Goal: Transaction & Acquisition: Purchase product/service

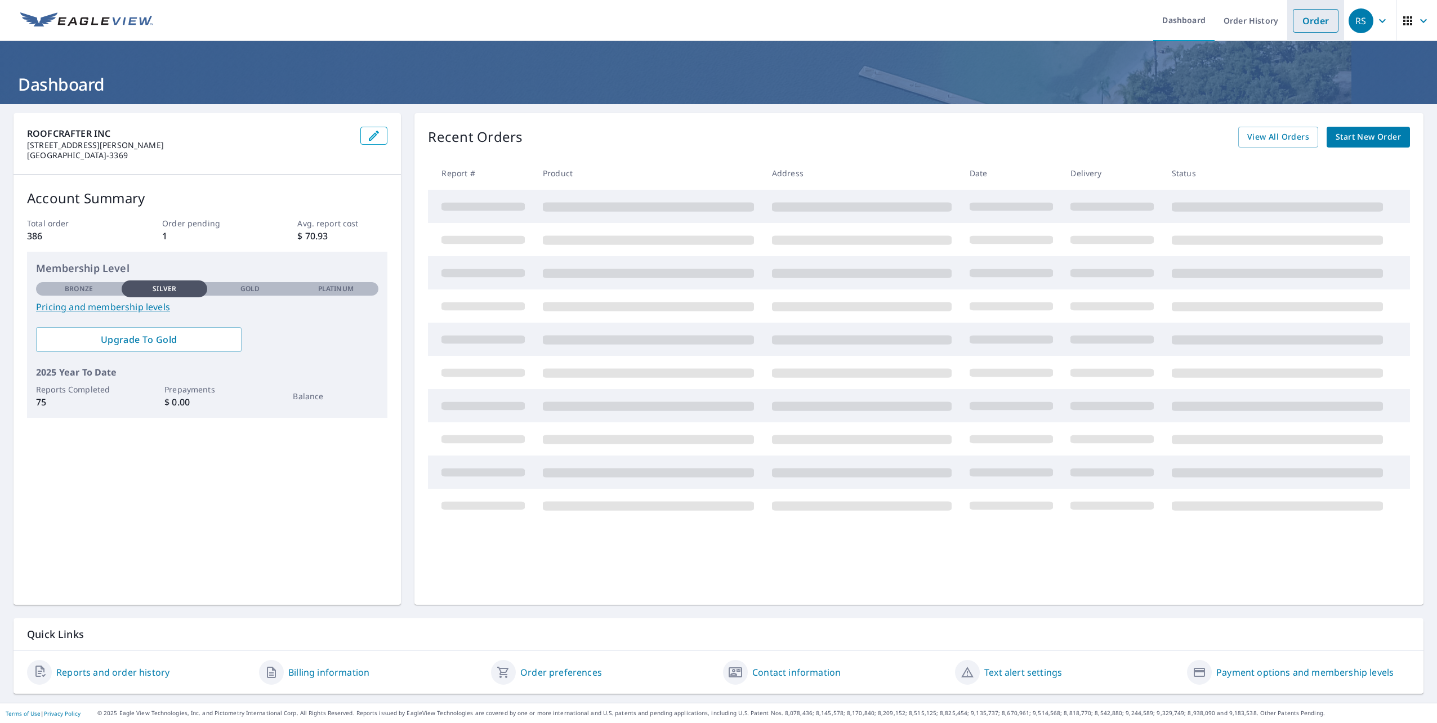
click at [1312, 21] on link "Order" at bounding box center [1316, 21] width 46 height 24
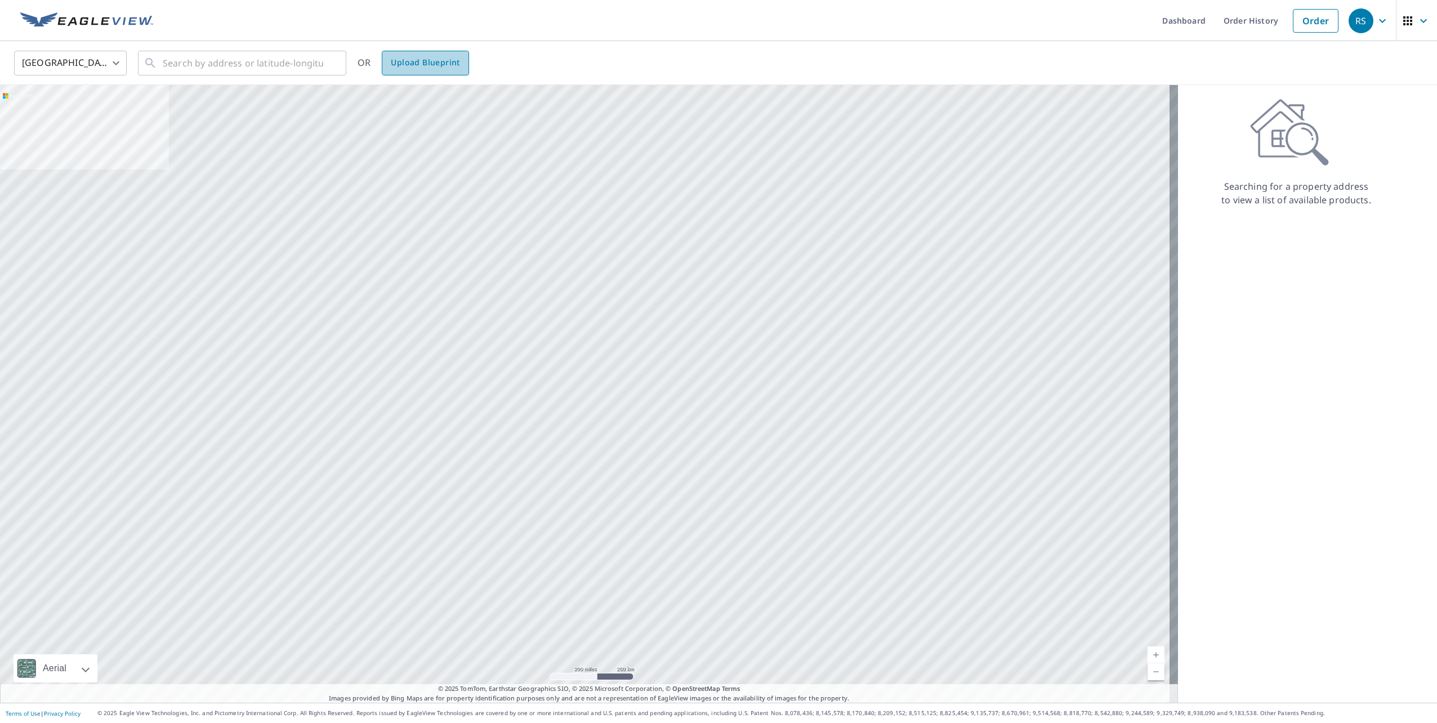
click at [436, 60] on span "Upload Blueprint" at bounding box center [425, 63] width 69 height 14
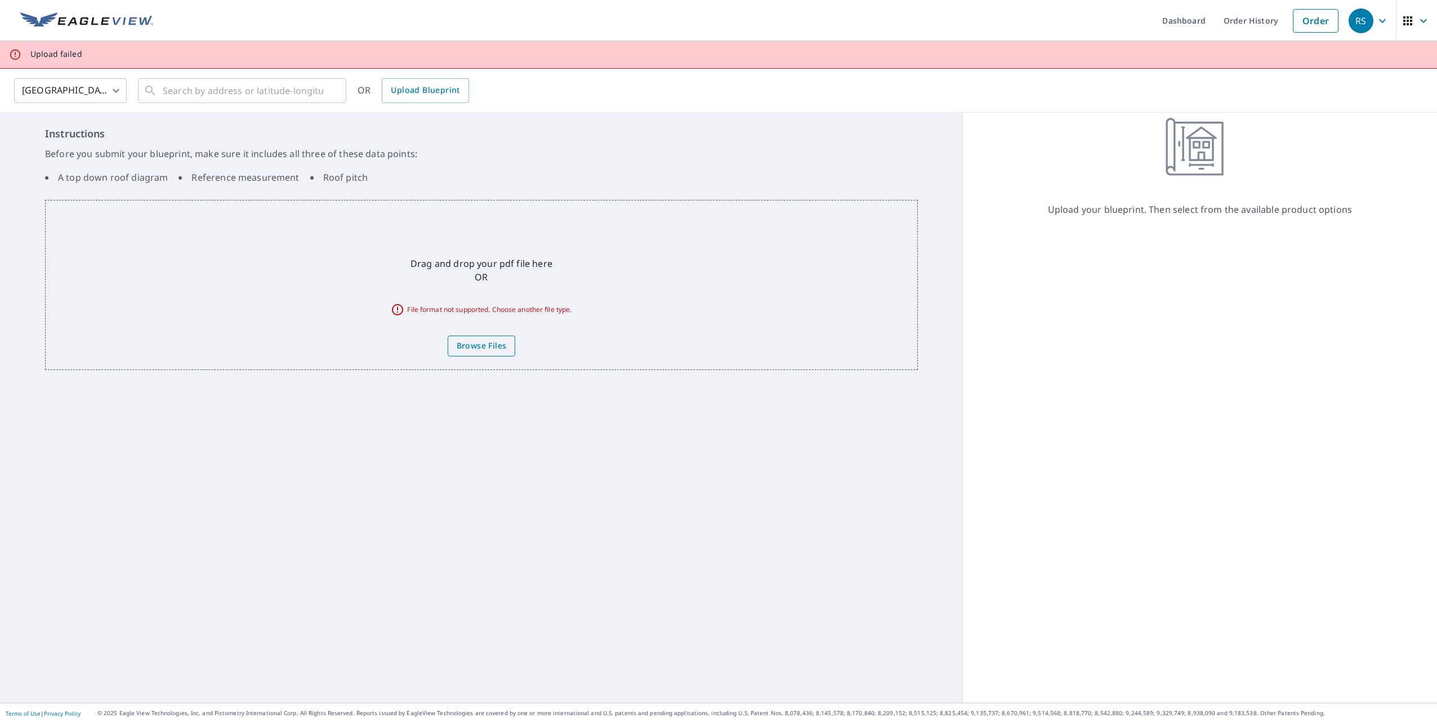
click at [486, 345] on span "Browse Files" at bounding box center [482, 346] width 50 height 14
click at [0, 0] on input "Browse Files" at bounding box center [0, 0] width 0 height 0
click at [436, 97] on link "Upload Blueprint" at bounding box center [425, 90] width 87 height 25
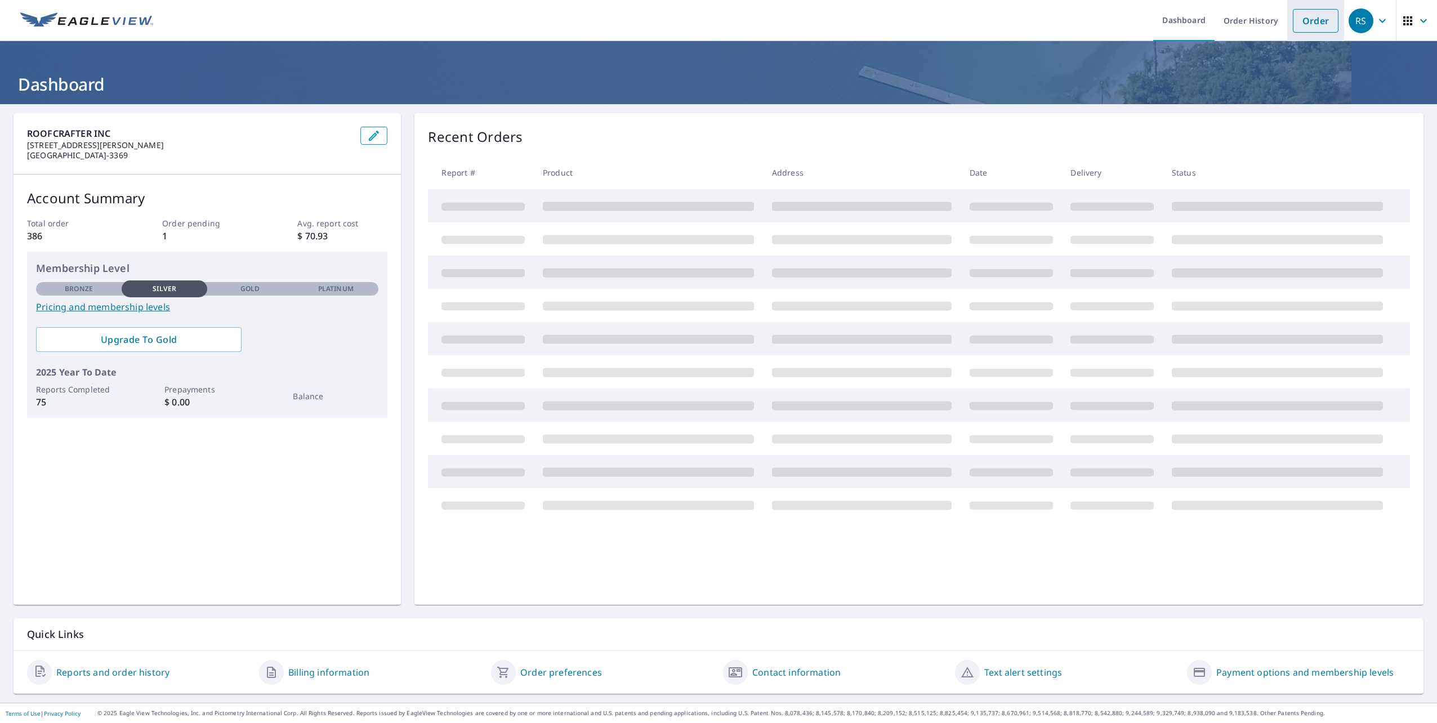
click at [1313, 23] on link "Order" at bounding box center [1316, 21] width 46 height 24
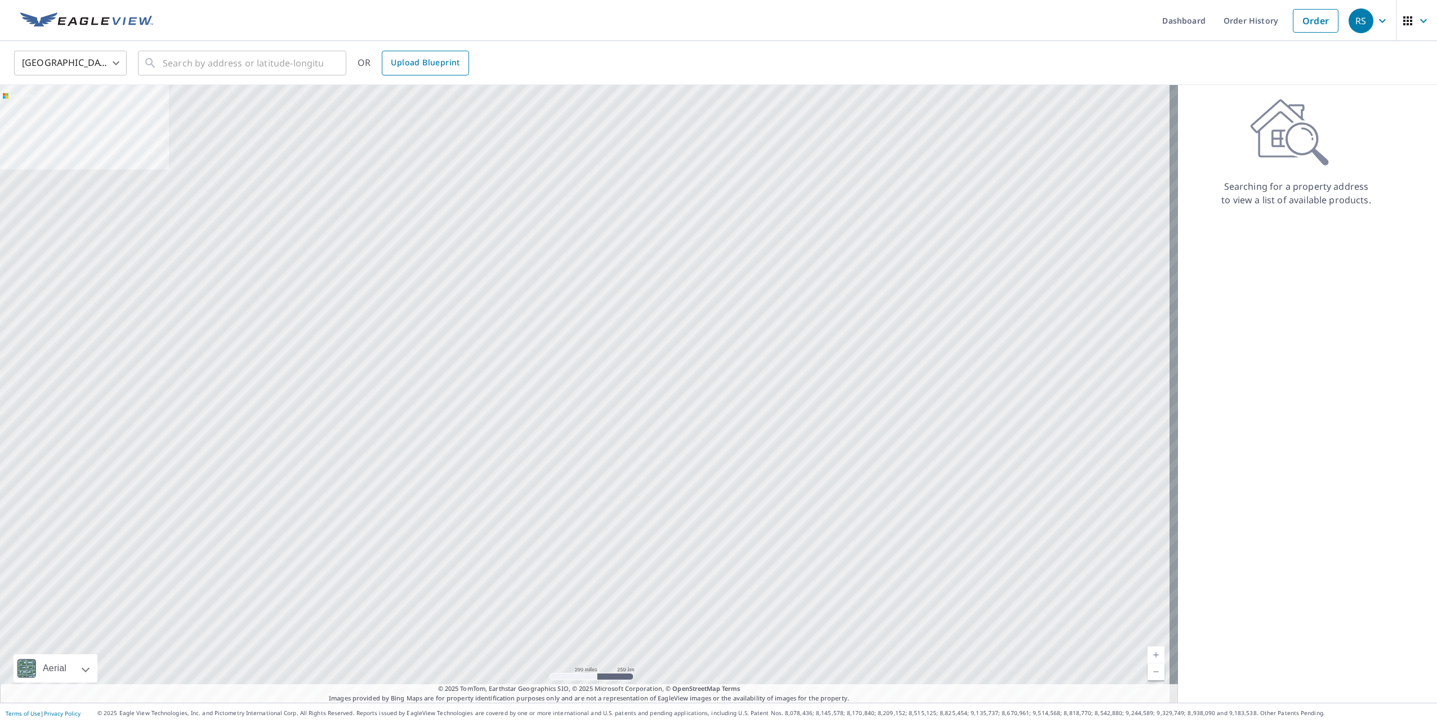
click at [408, 67] on span "Upload Blueprint" at bounding box center [425, 63] width 69 height 14
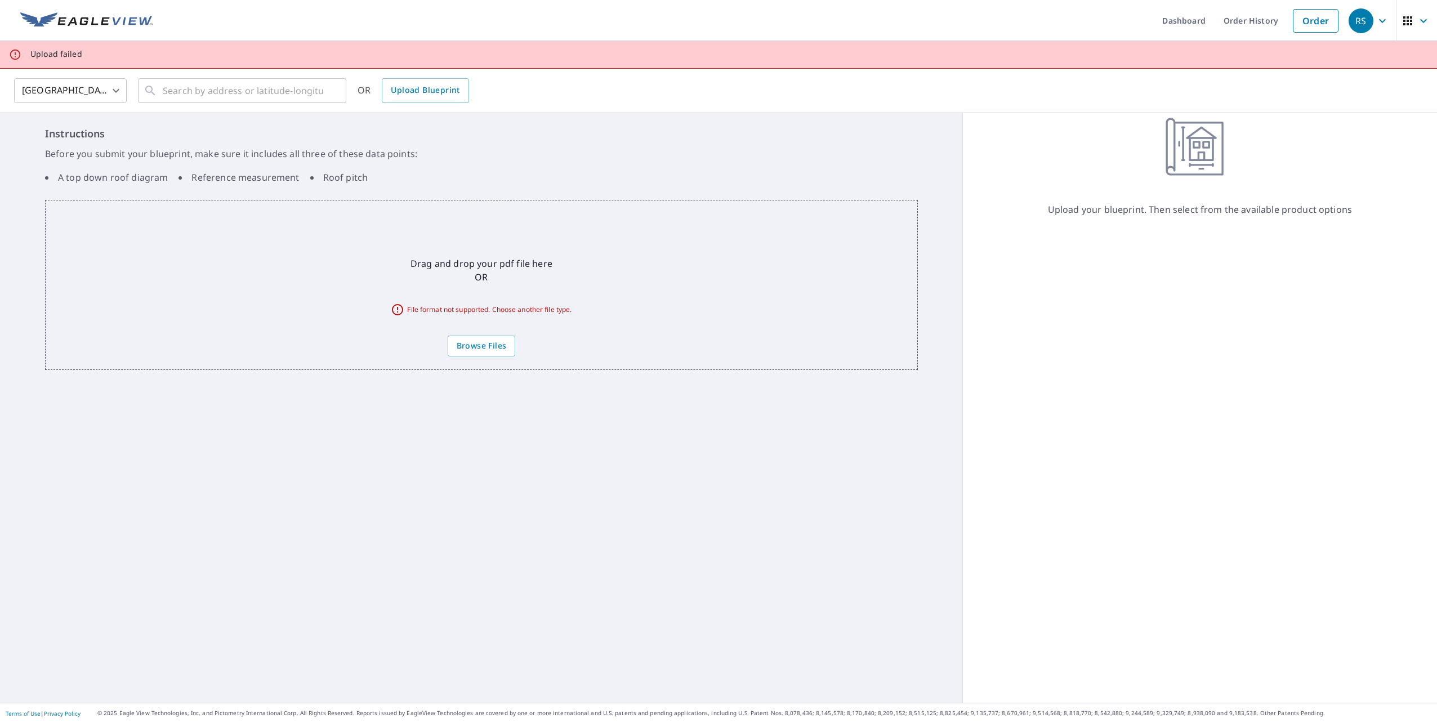
drag, startPoint x: 225, startPoint y: 267, endPoint x: 412, endPoint y: 291, distance: 189.1
click at [412, 291] on div "Drag and drop your pdf file here OR File format not supported. Choose another f…" at bounding box center [481, 285] width 873 height 170
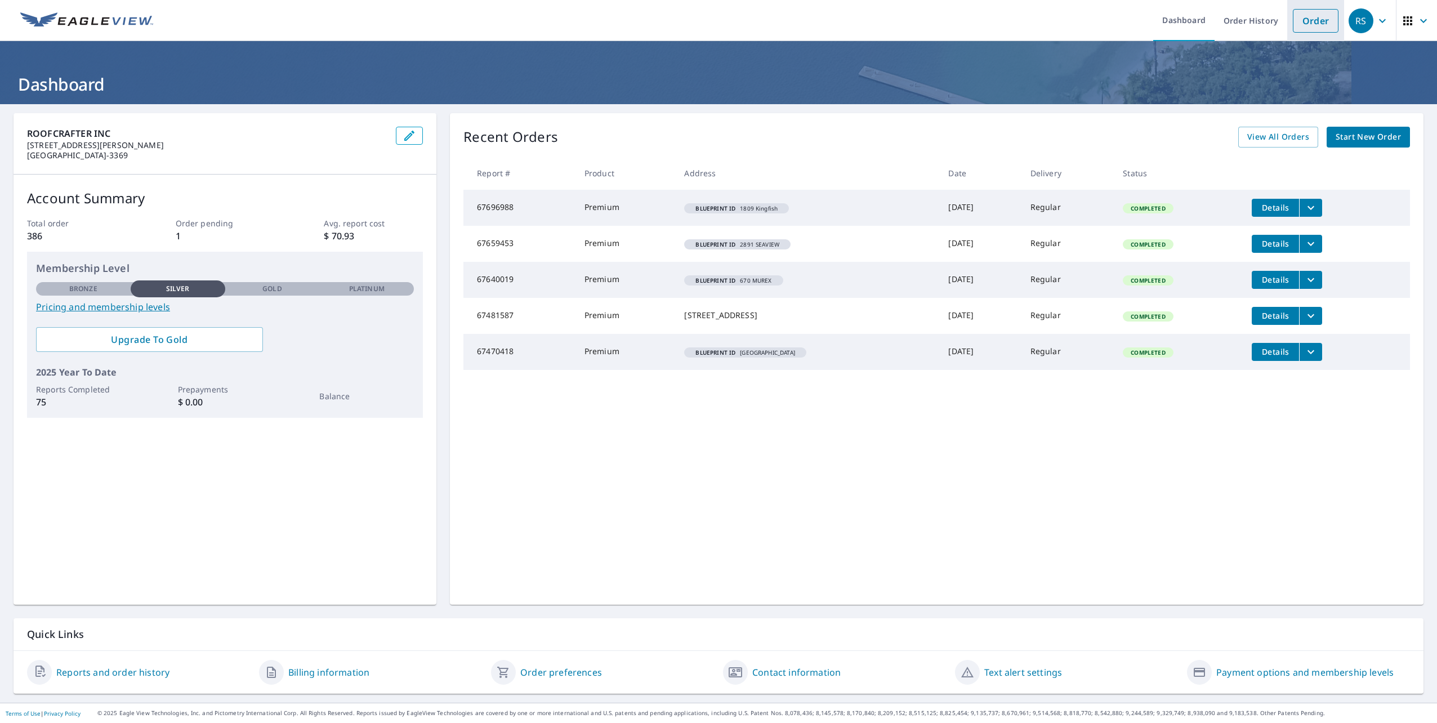
click at [1299, 21] on link "Order" at bounding box center [1316, 21] width 46 height 24
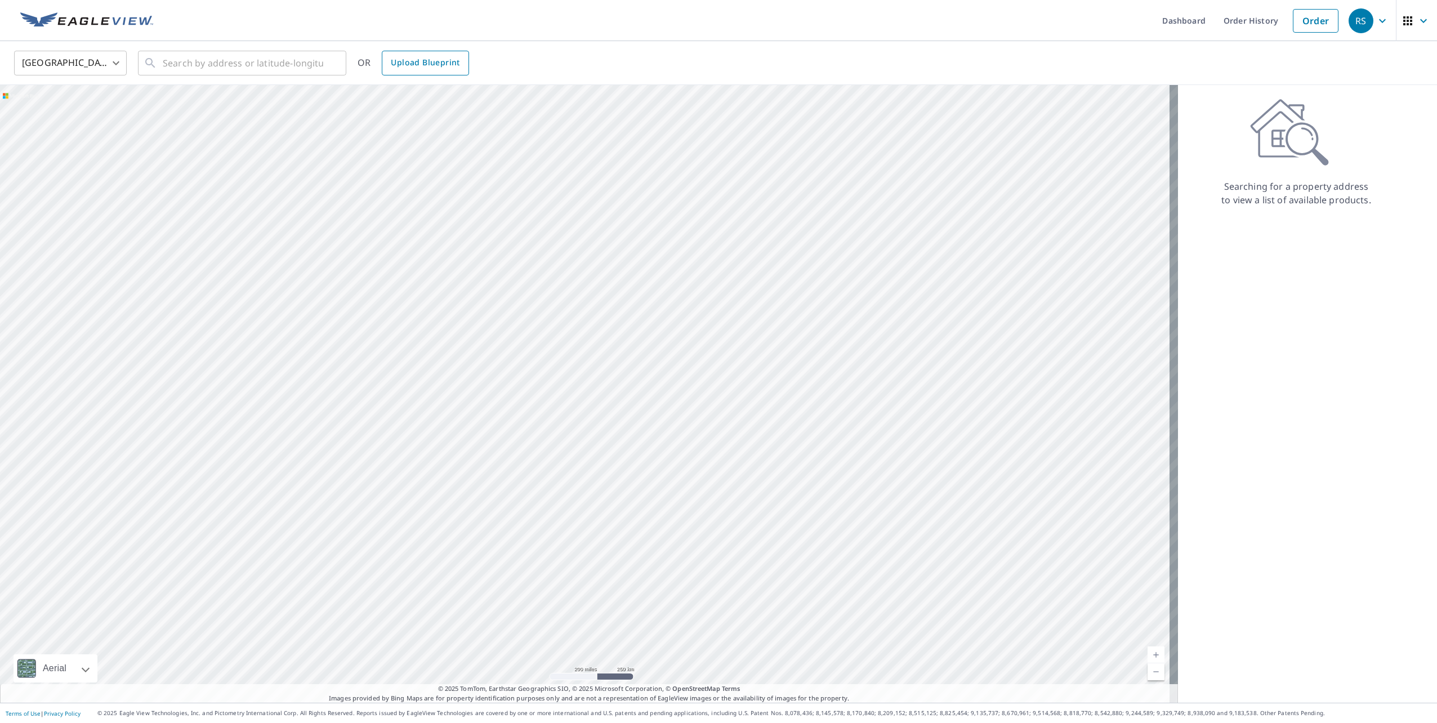
click at [429, 65] on span "Upload Blueprint" at bounding box center [425, 63] width 69 height 14
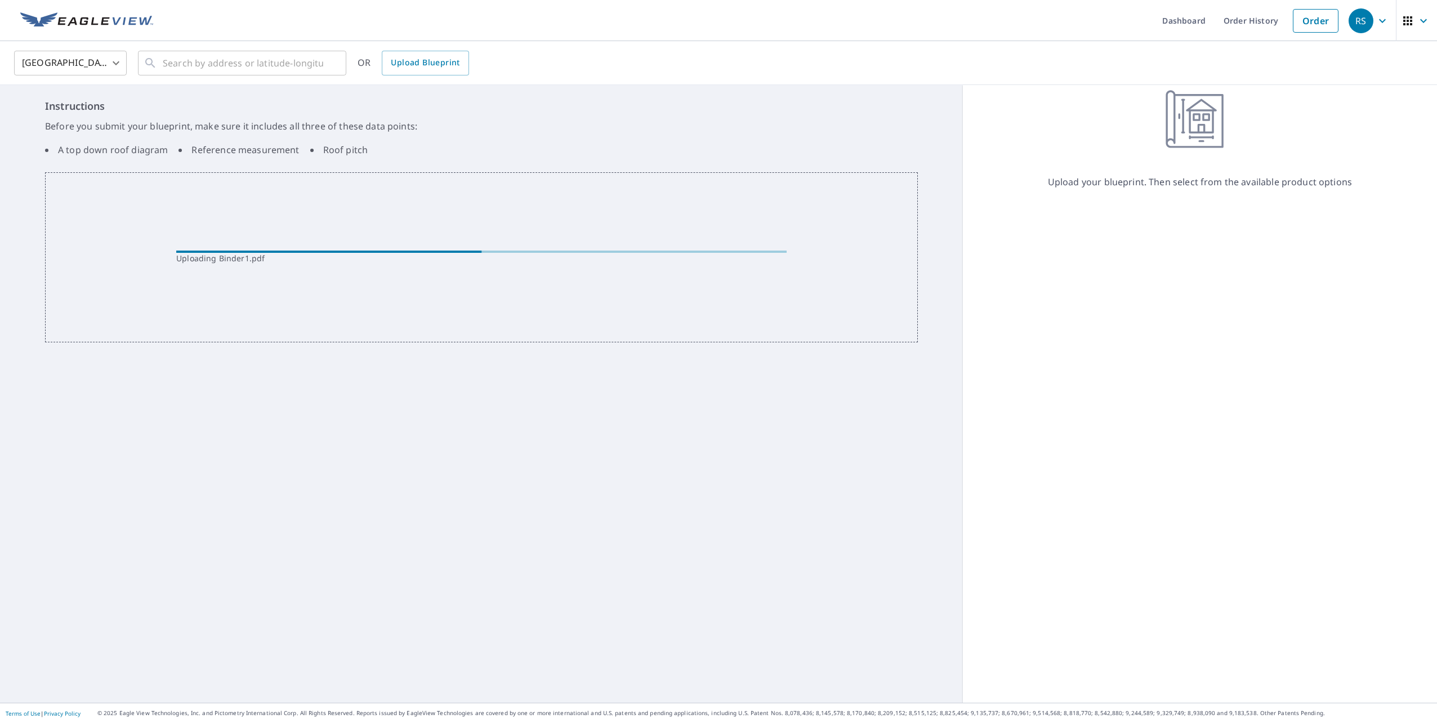
click at [485, 317] on div "Uploading Binder1.pdf" at bounding box center [481, 257] width 873 height 170
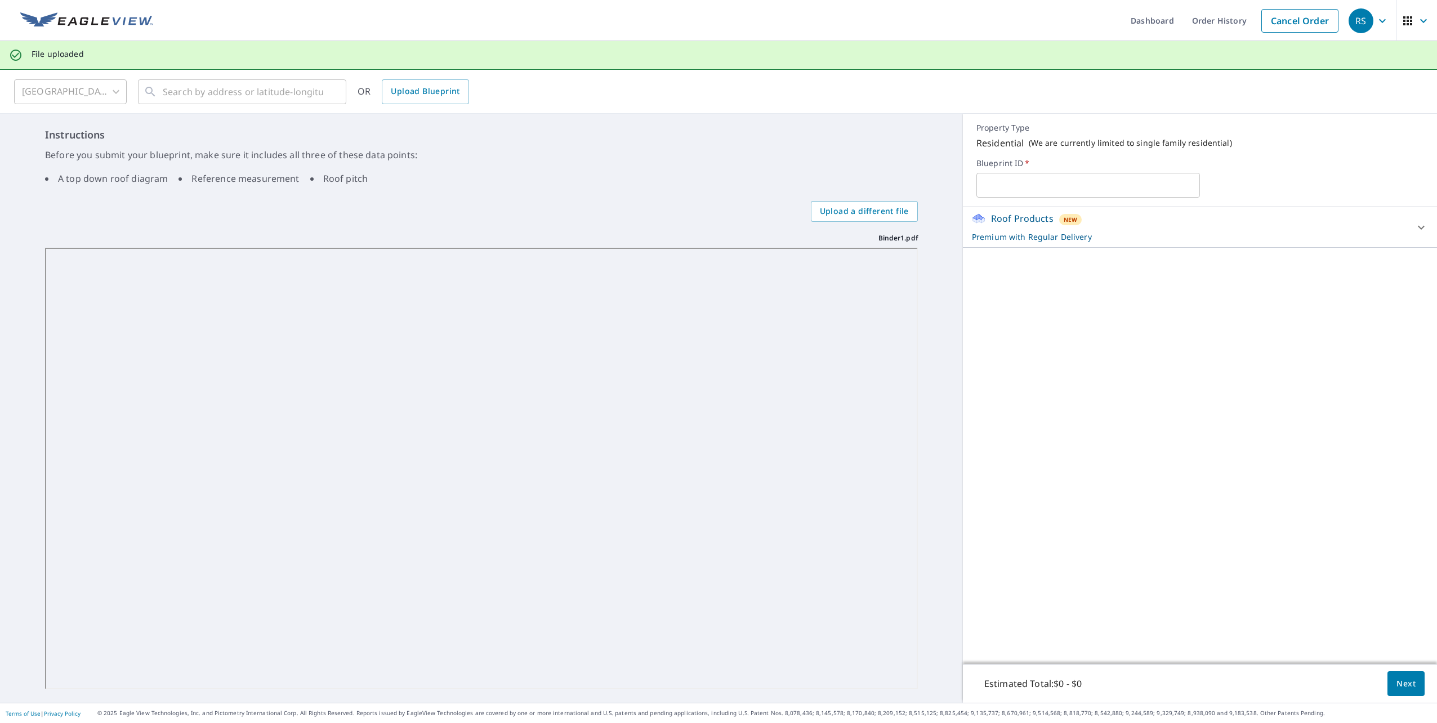
click at [995, 185] on input "text" at bounding box center [1089, 186] width 224 height 32
type input "702 HOLLYBRIAR"
click at [1398, 677] on span "Next" at bounding box center [1406, 684] width 19 height 14
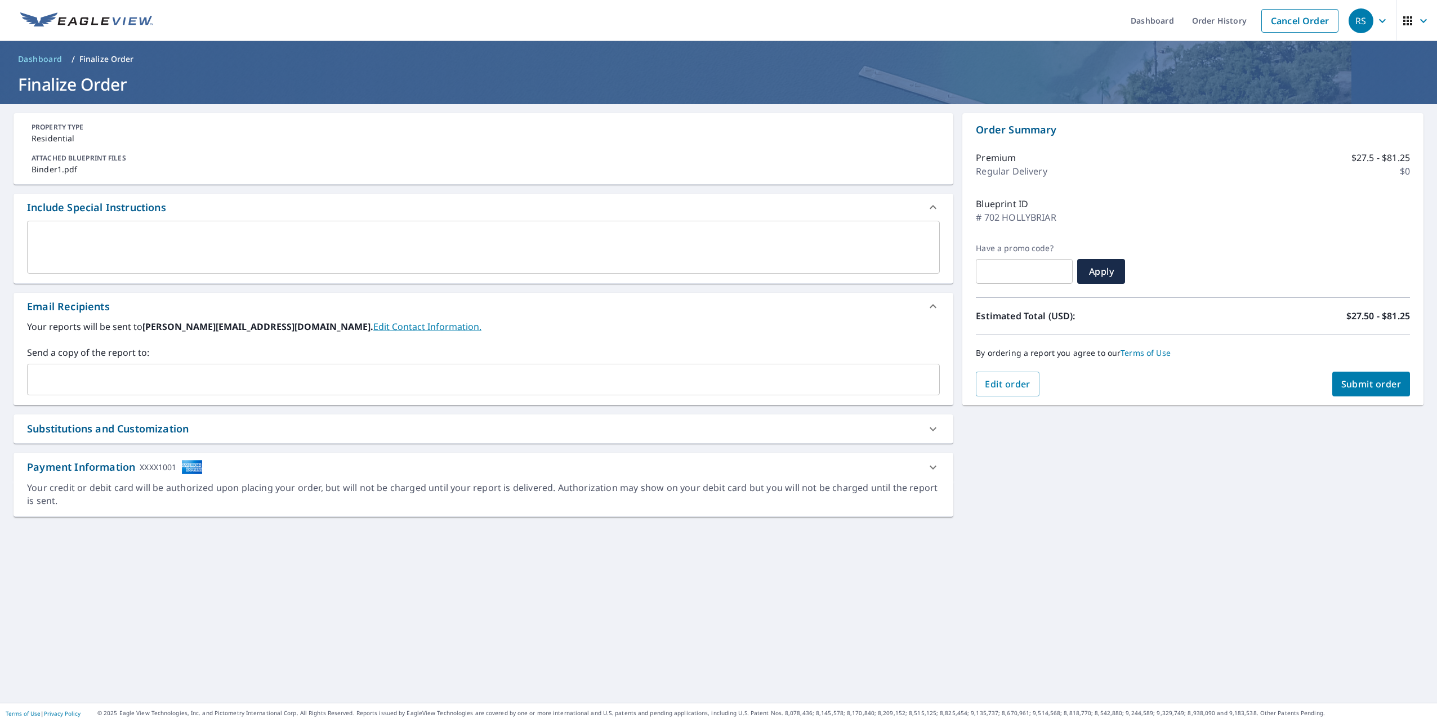
click at [1360, 386] on span "Submit order" at bounding box center [1371, 384] width 60 height 12
